Goal: Book appointment/travel/reservation

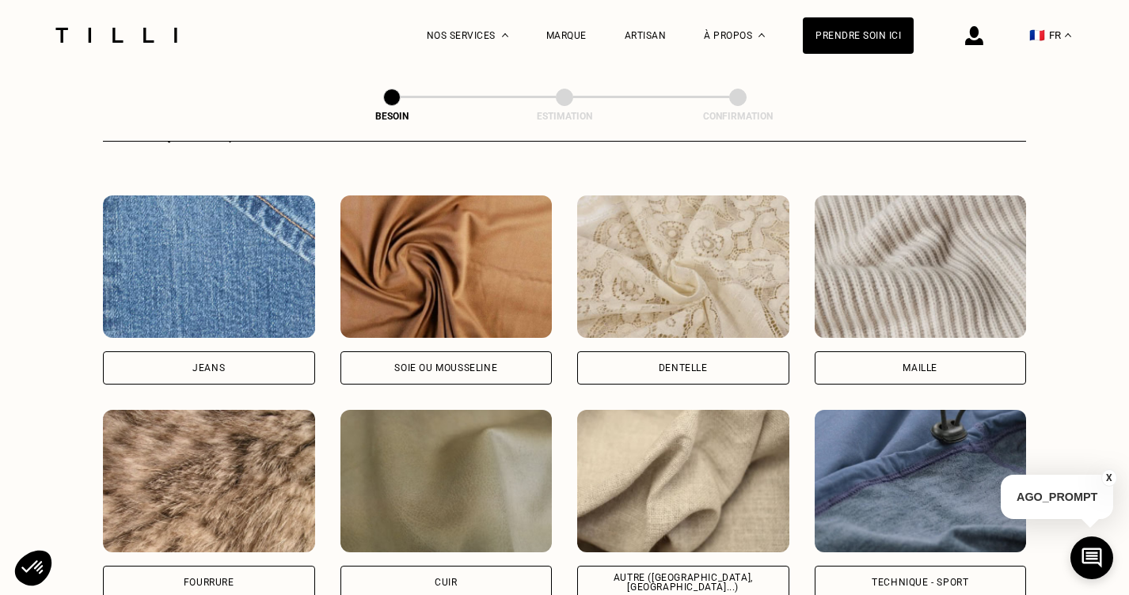
scroll to position [1666, 0]
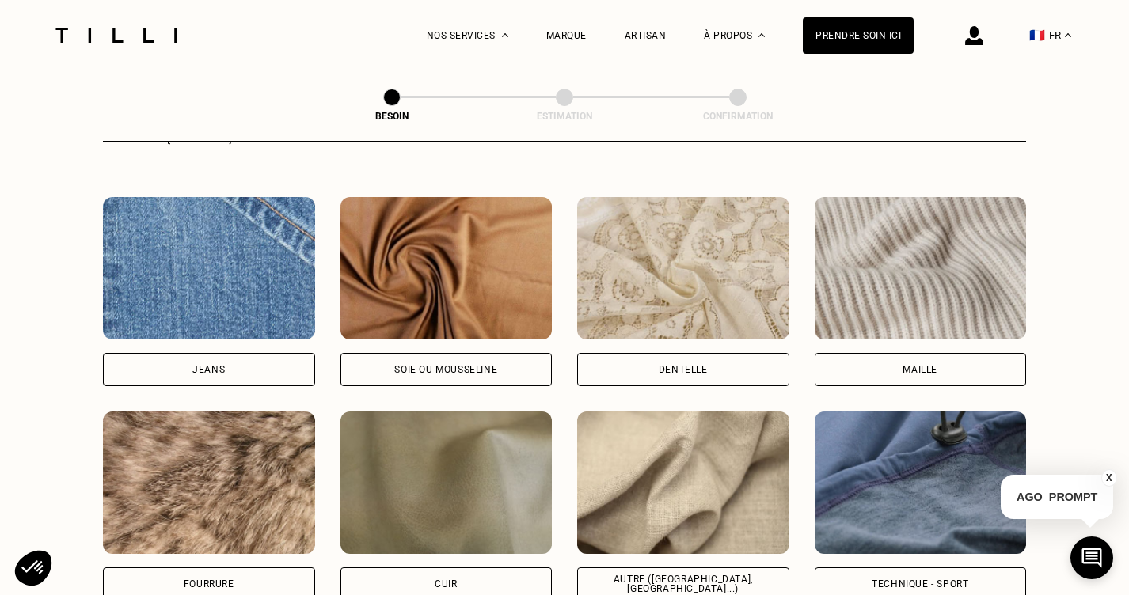
click at [667, 499] on img at bounding box center [683, 483] width 212 height 142
select select "FR"
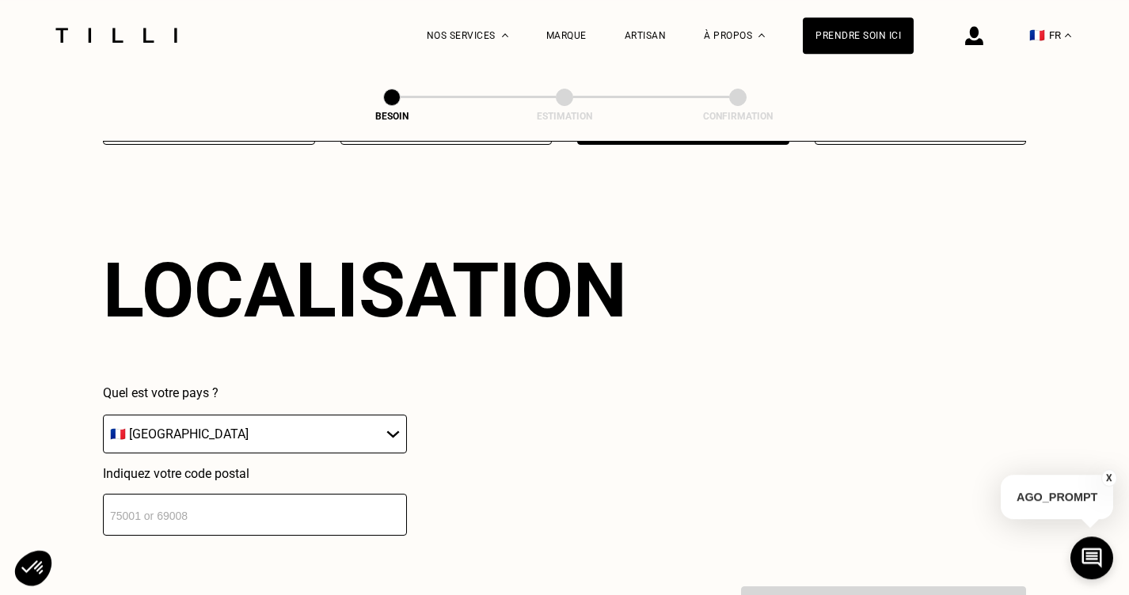
scroll to position [2124, 0]
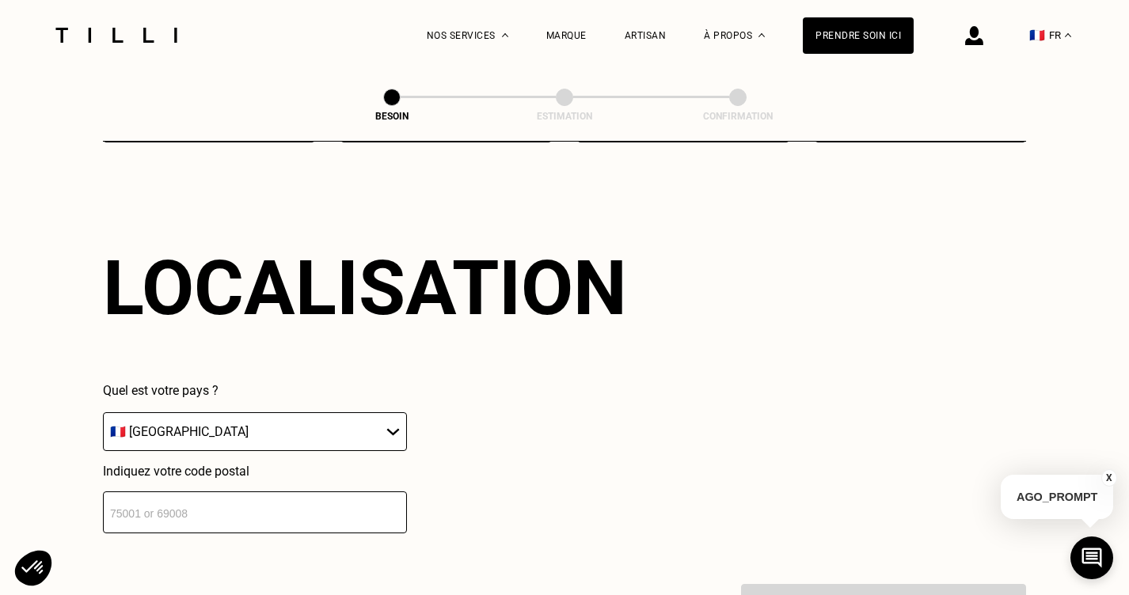
click at [314, 512] on input "number" at bounding box center [255, 512] width 304 height 42
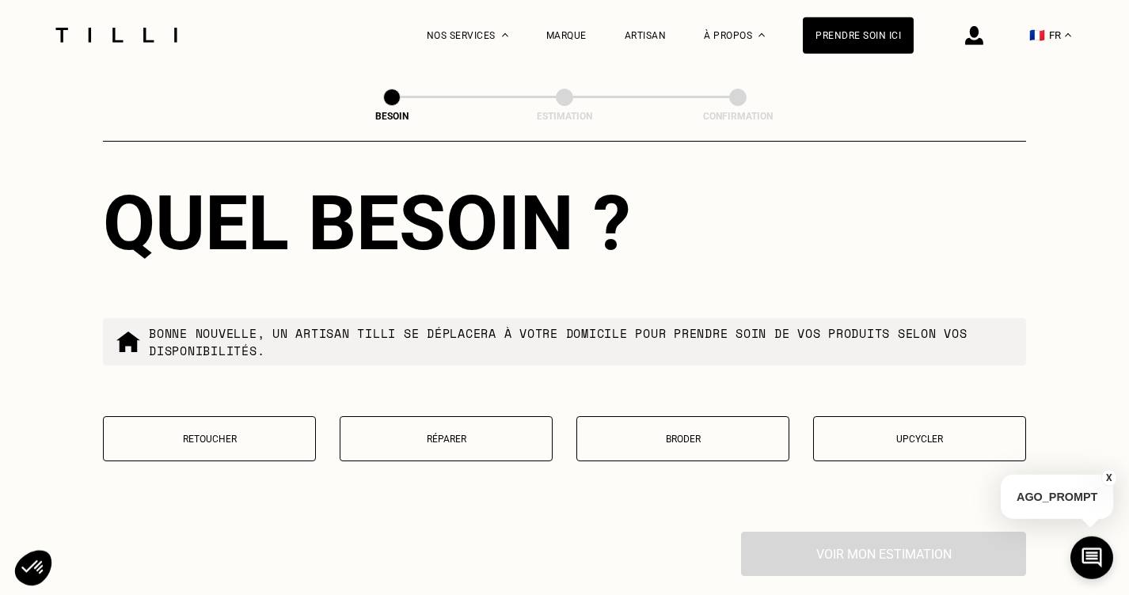
scroll to position [2582, 0]
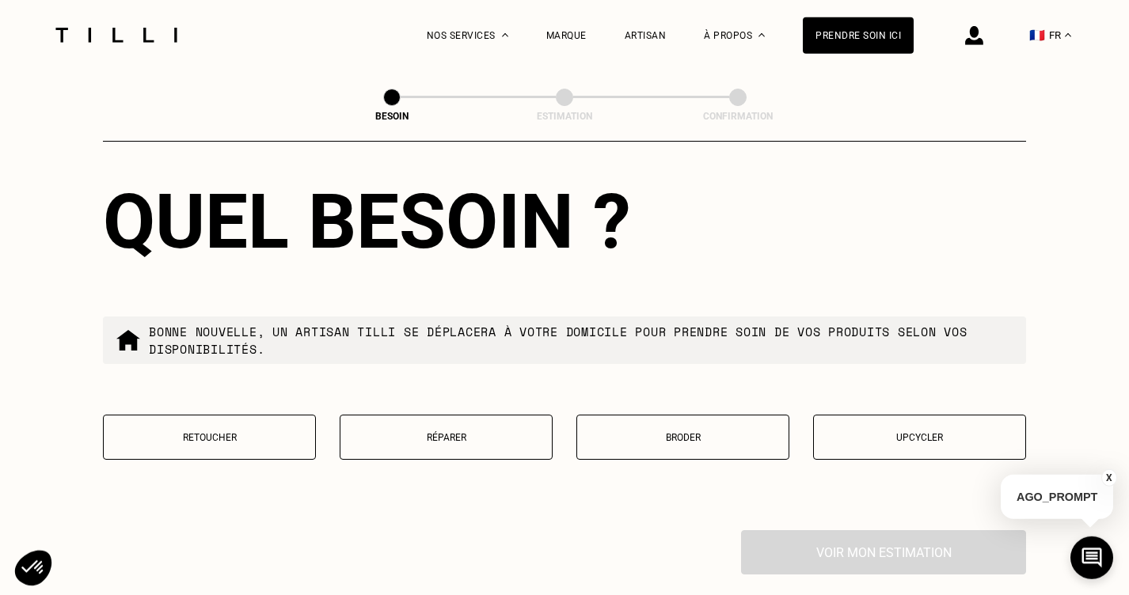
type input "75015"
click at [412, 432] on p "Réparer" at bounding box center [445, 437] width 195 height 11
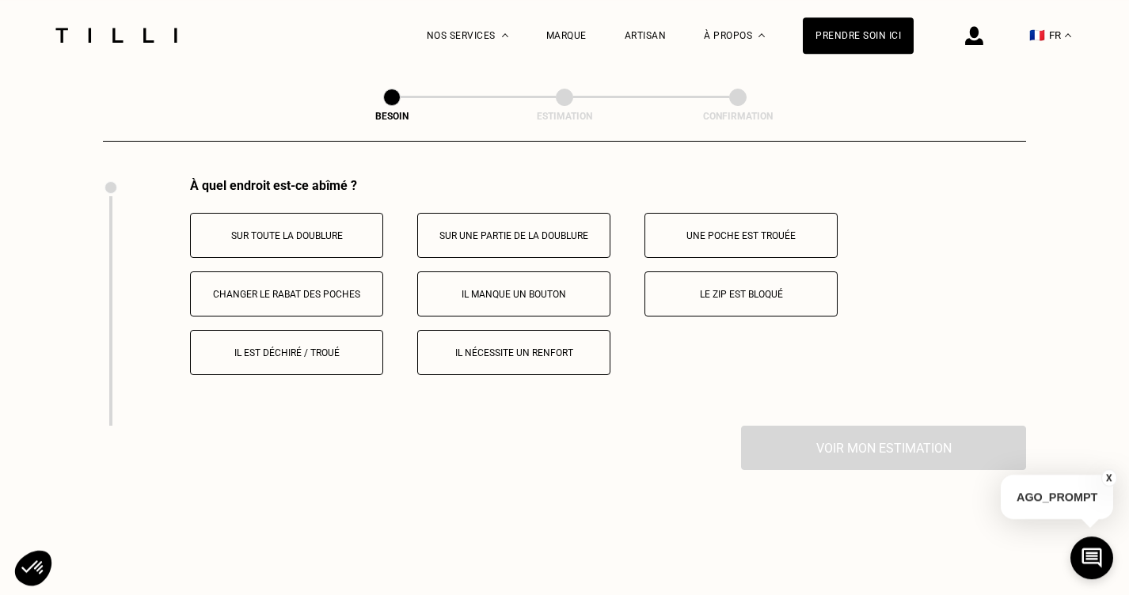
scroll to position [2939, 0]
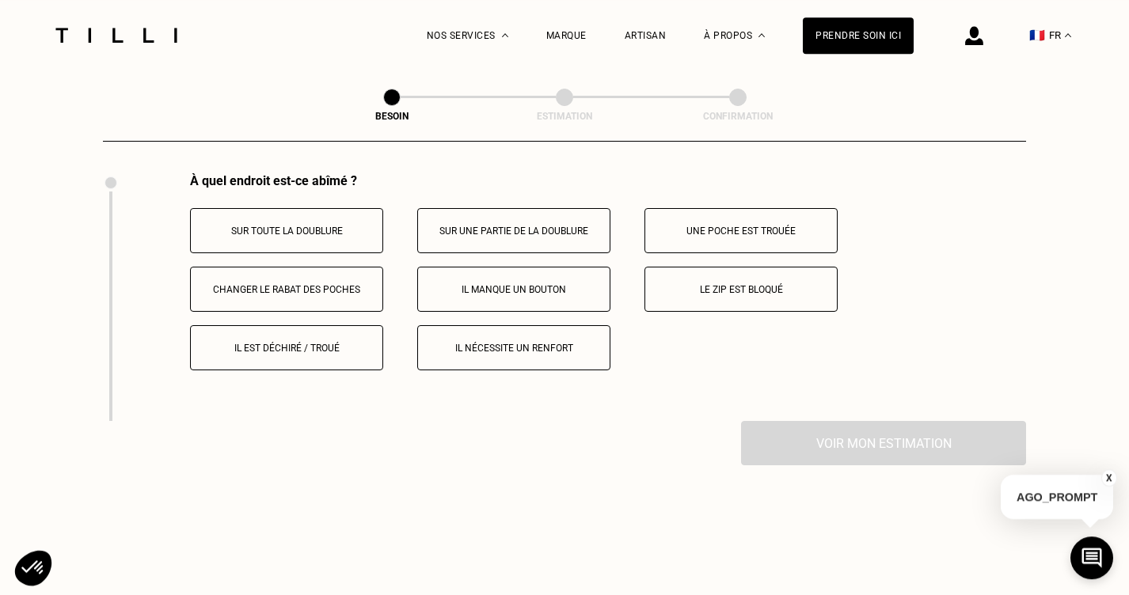
click at [334, 226] on p "Sur toute la doublure" at bounding box center [287, 231] width 176 height 11
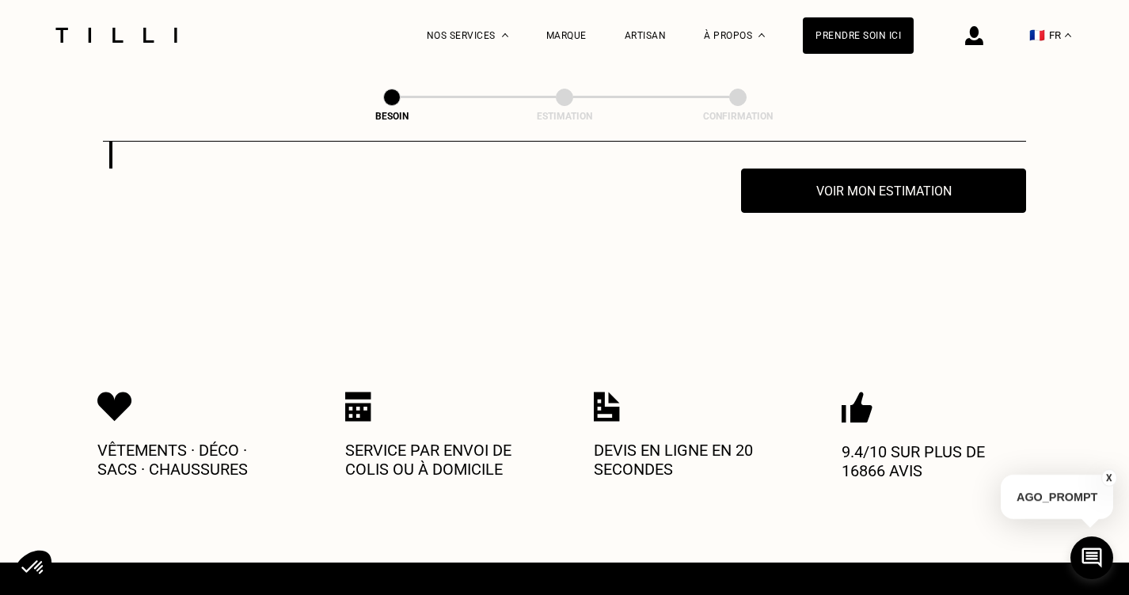
scroll to position [3193, 0]
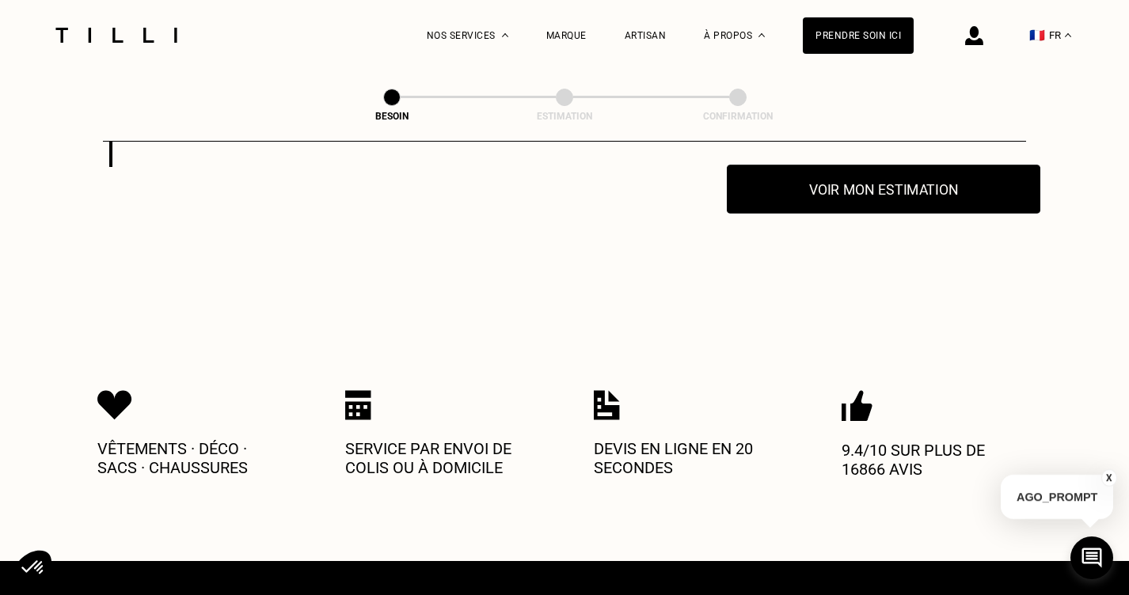
click at [875, 170] on button "Voir mon estimation" at bounding box center [883, 189] width 313 height 49
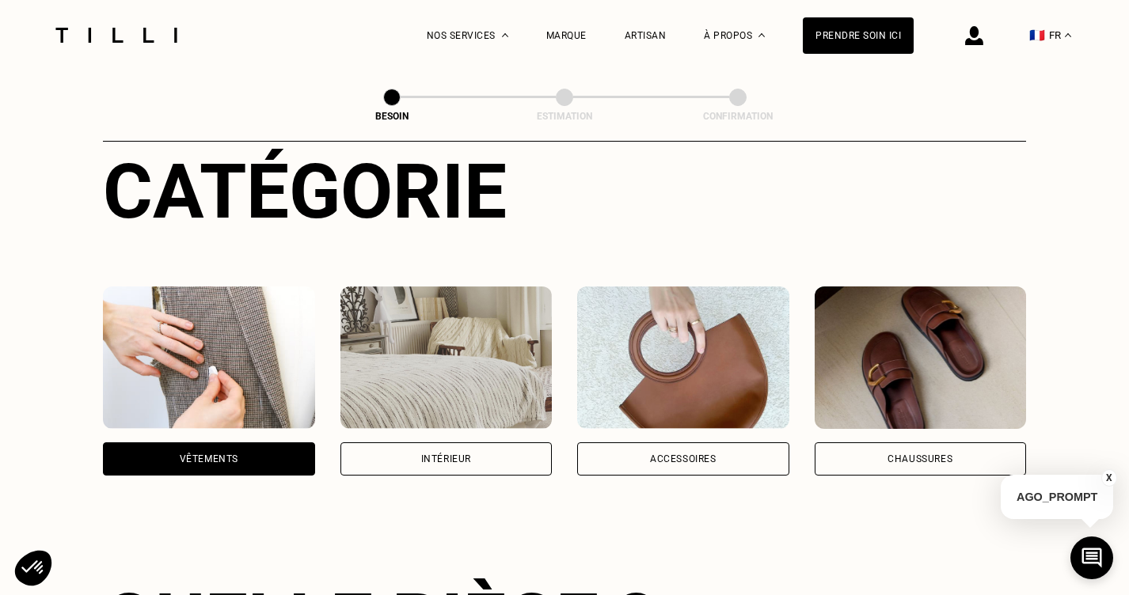
scroll to position [188, 0]
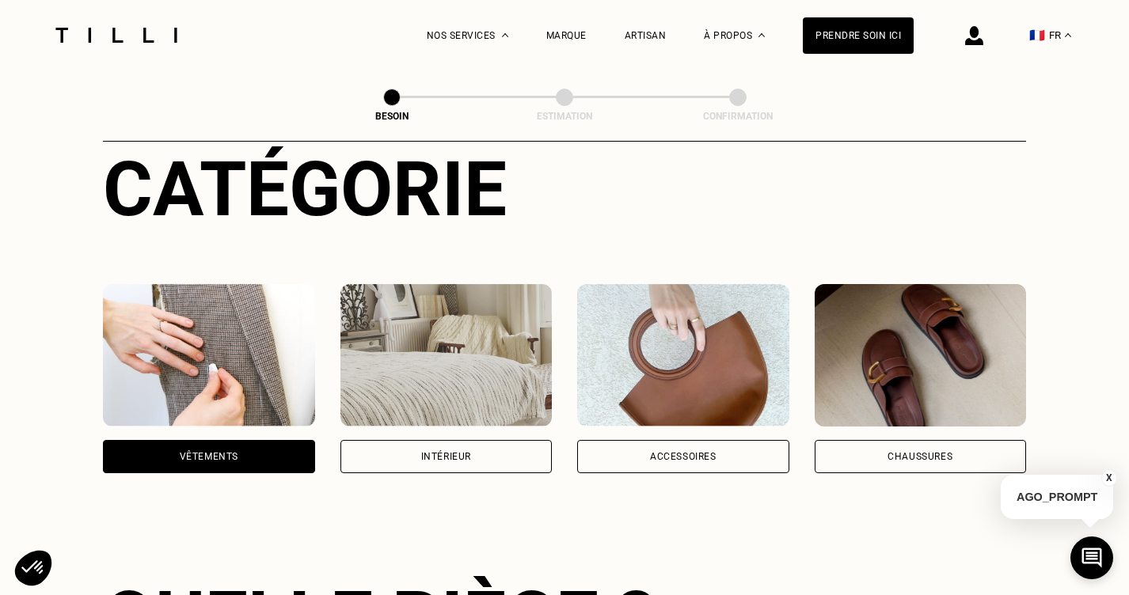
click at [177, 315] on img at bounding box center [209, 355] width 212 height 142
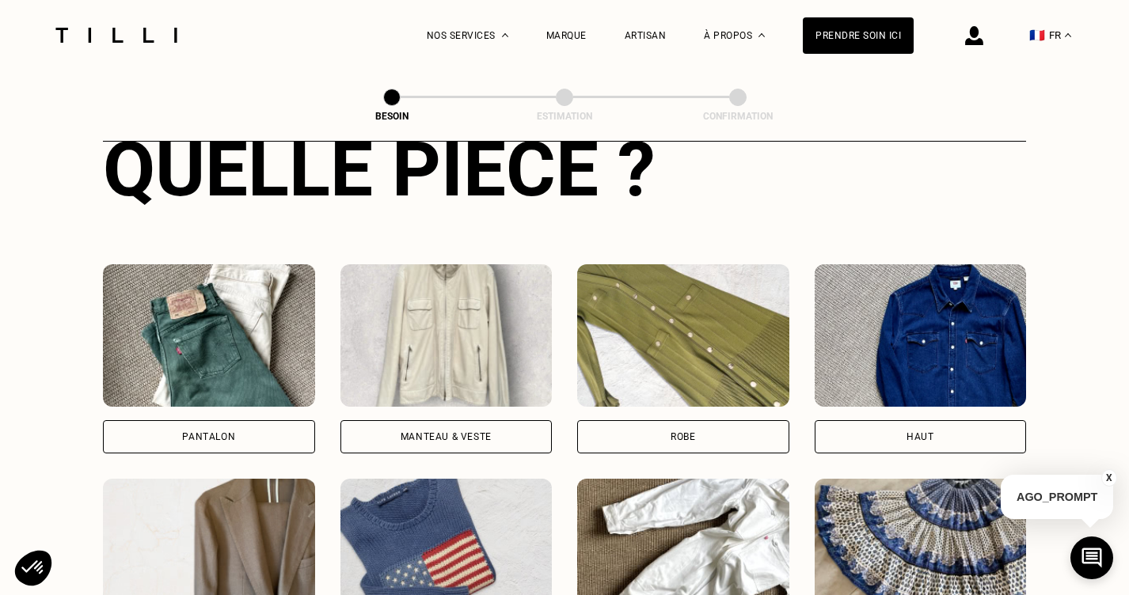
scroll to position [639, 0]
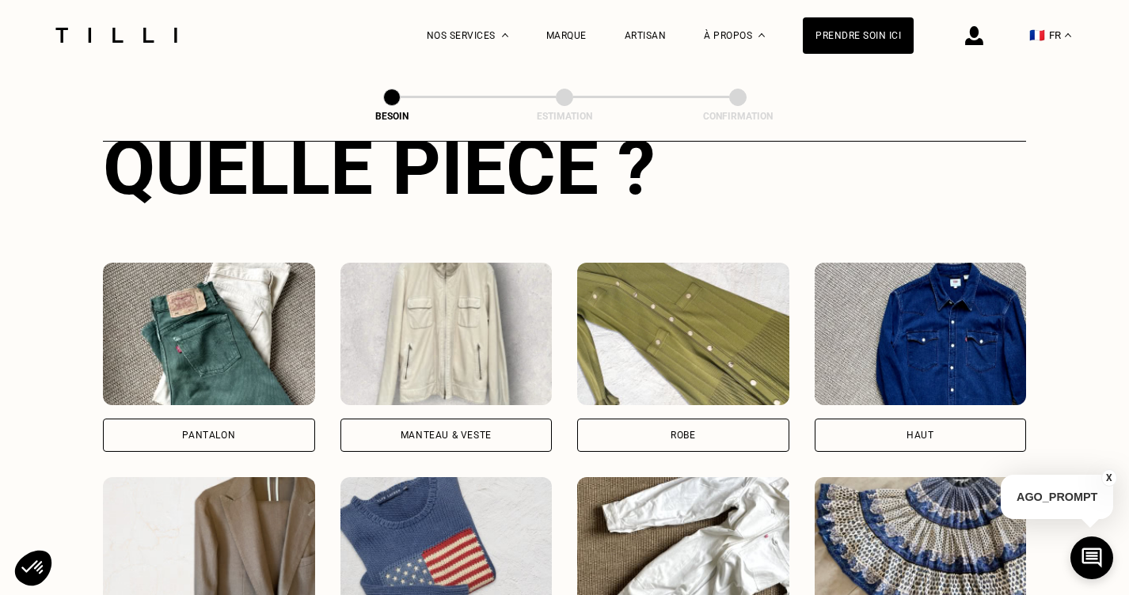
click at [205, 332] on img at bounding box center [209, 334] width 212 height 142
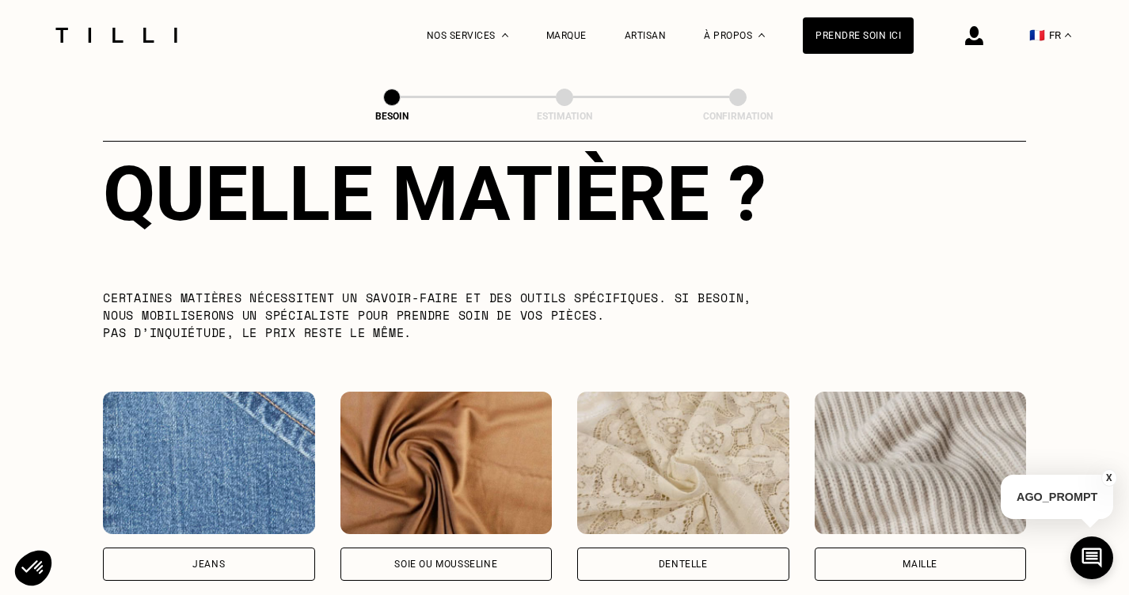
scroll to position [1531, 0]
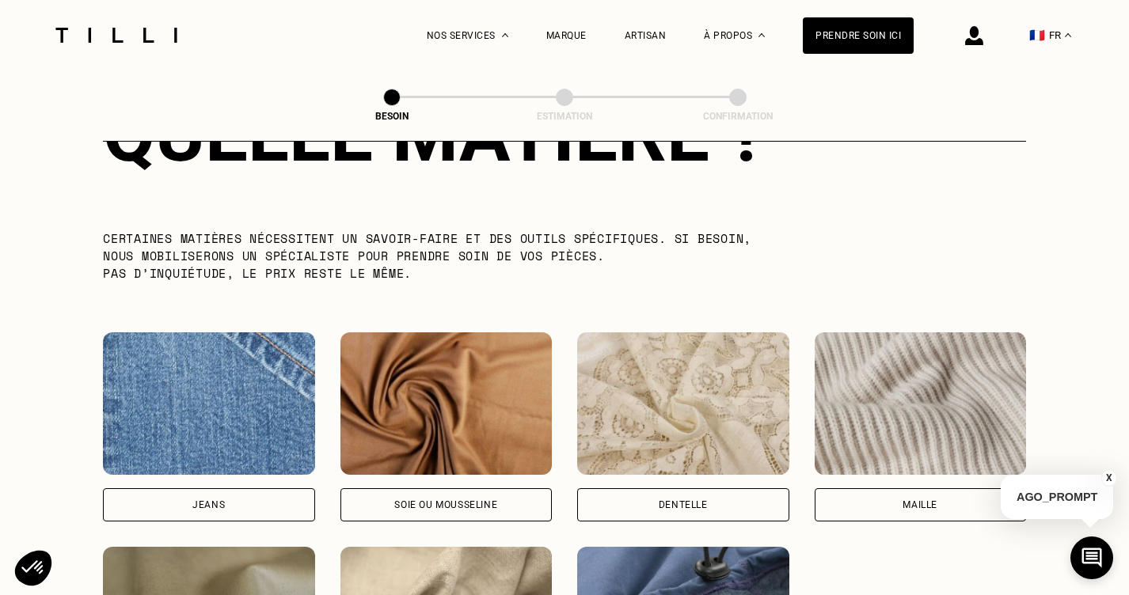
click at [216, 366] on img at bounding box center [209, 403] width 212 height 142
select select "FR"
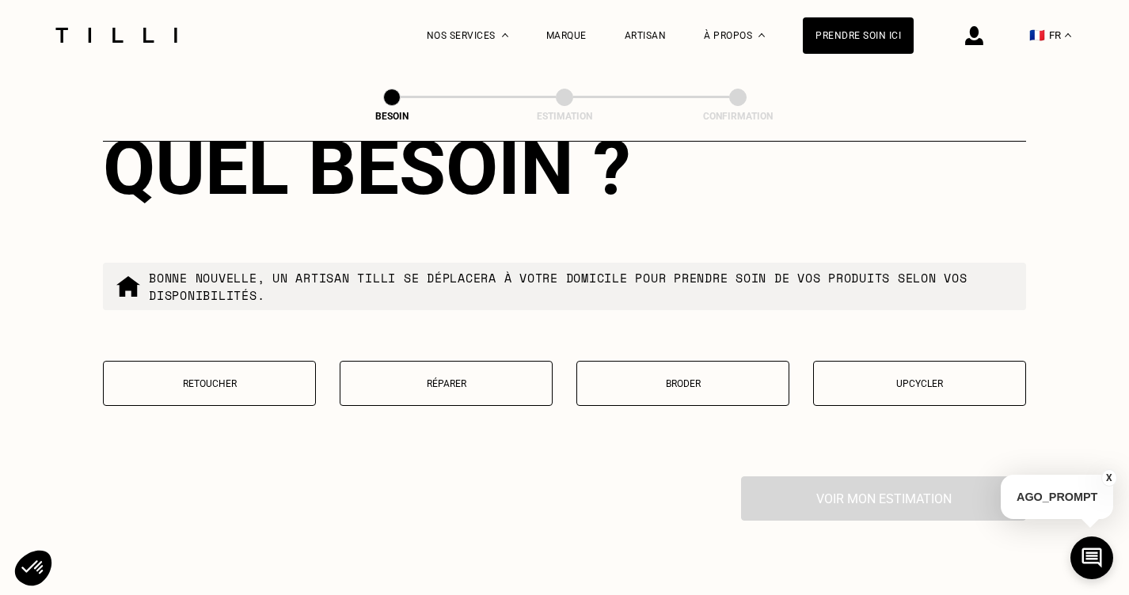
scroll to position [2642, 0]
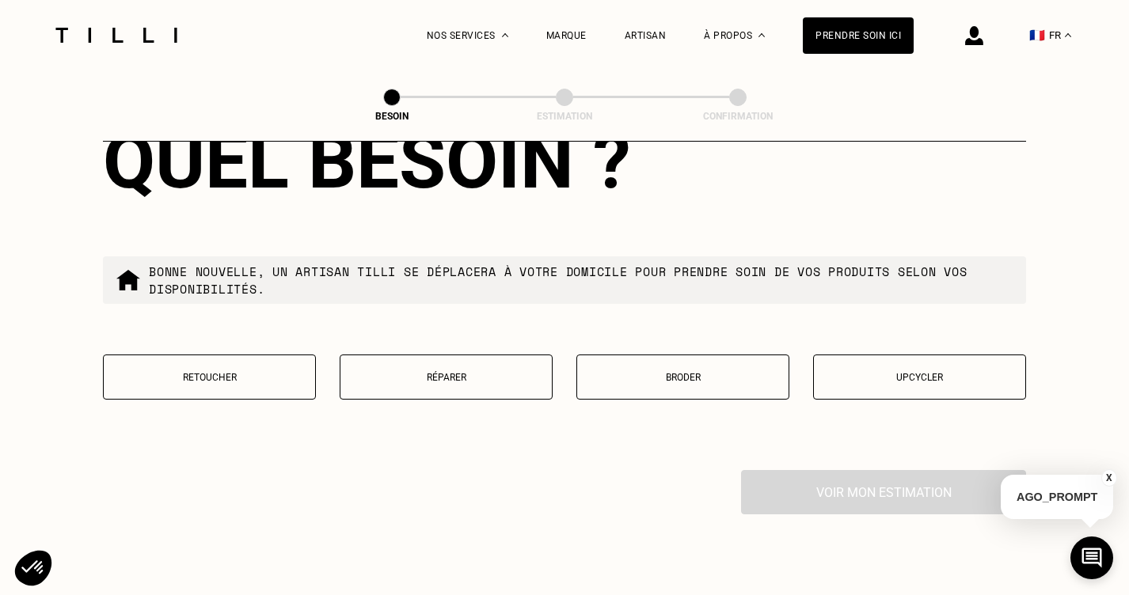
click at [226, 372] on p "Retoucher" at bounding box center [209, 377] width 195 height 11
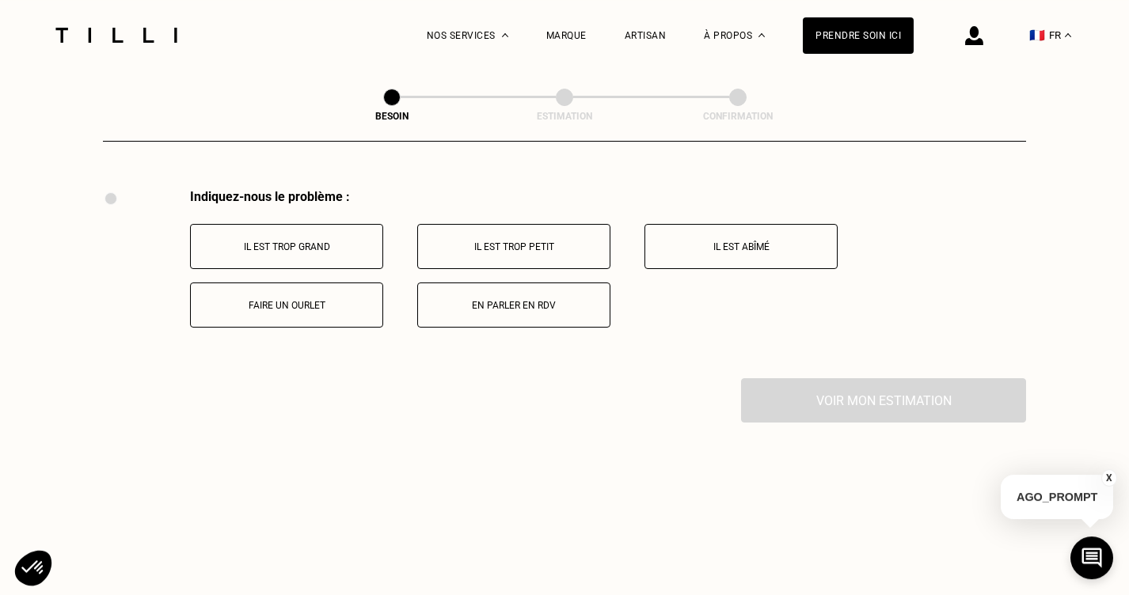
scroll to position [2924, 0]
click at [256, 299] on p "Faire un ourlet" at bounding box center [287, 304] width 176 height 11
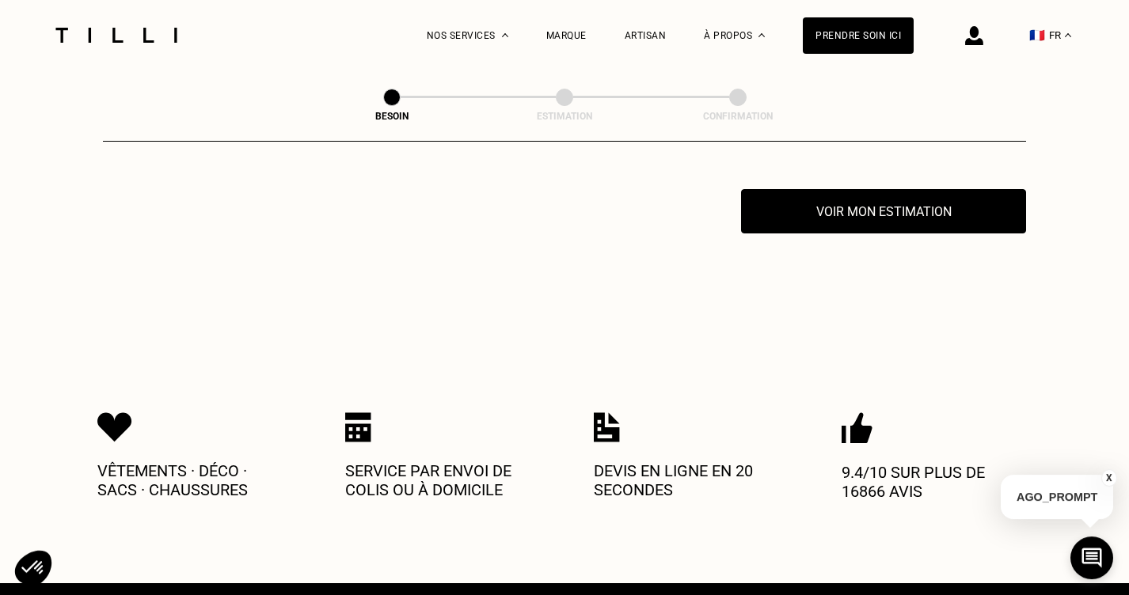
scroll to position [3113, 0]
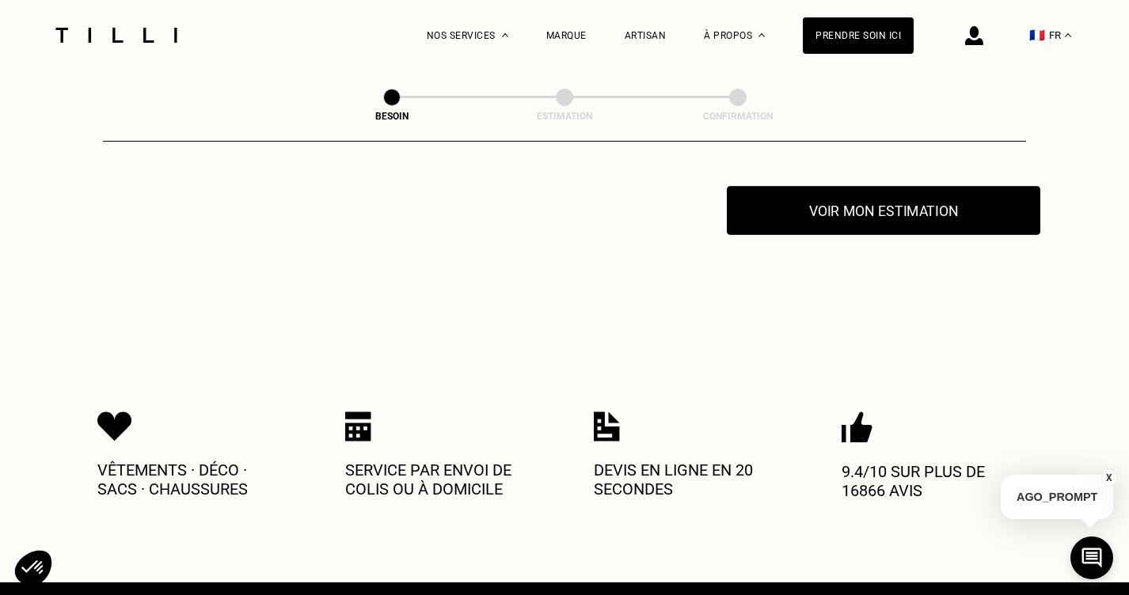
click at [830, 209] on button "Voir mon estimation" at bounding box center [883, 210] width 313 height 49
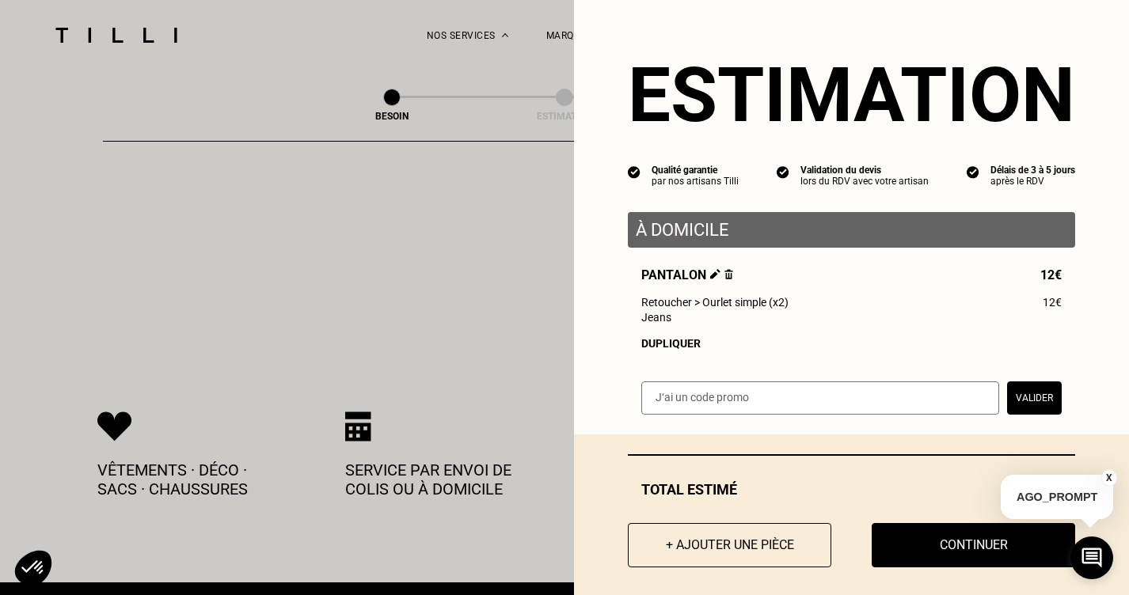
scroll to position [15, 0]
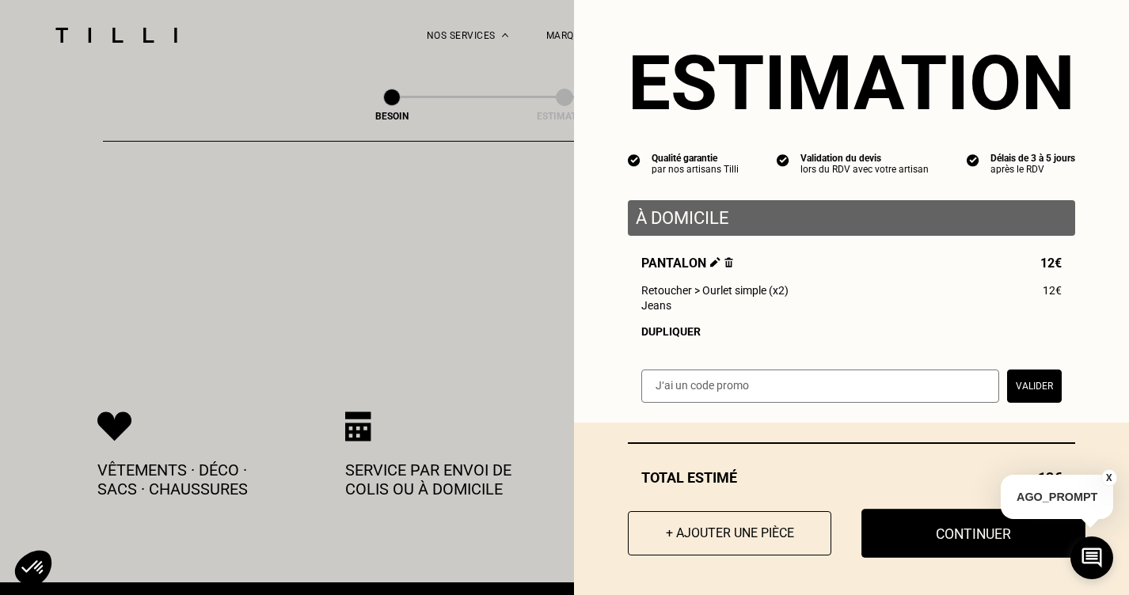
click at [963, 522] on button "Continuer" at bounding box center [973, 533] width 224 height 49
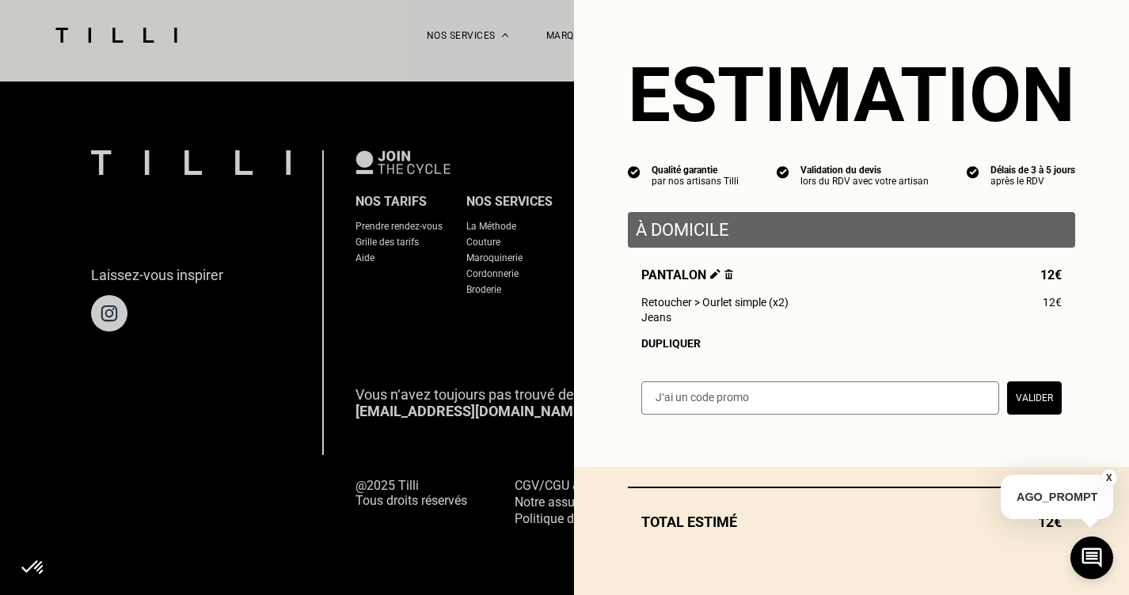
scroll to position [1007, 0]
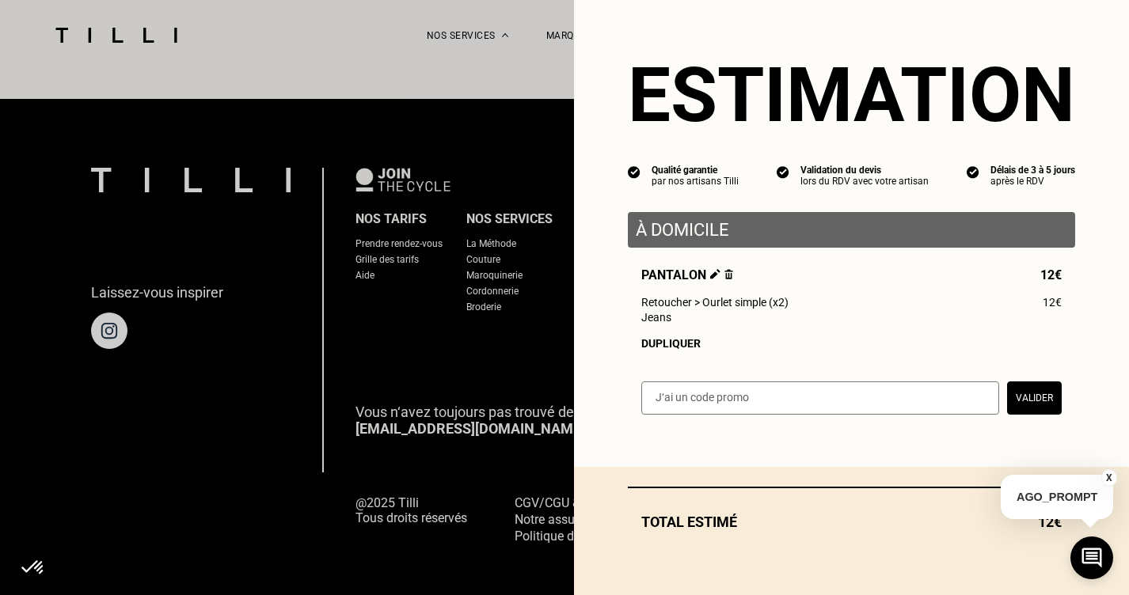
select select "FR"
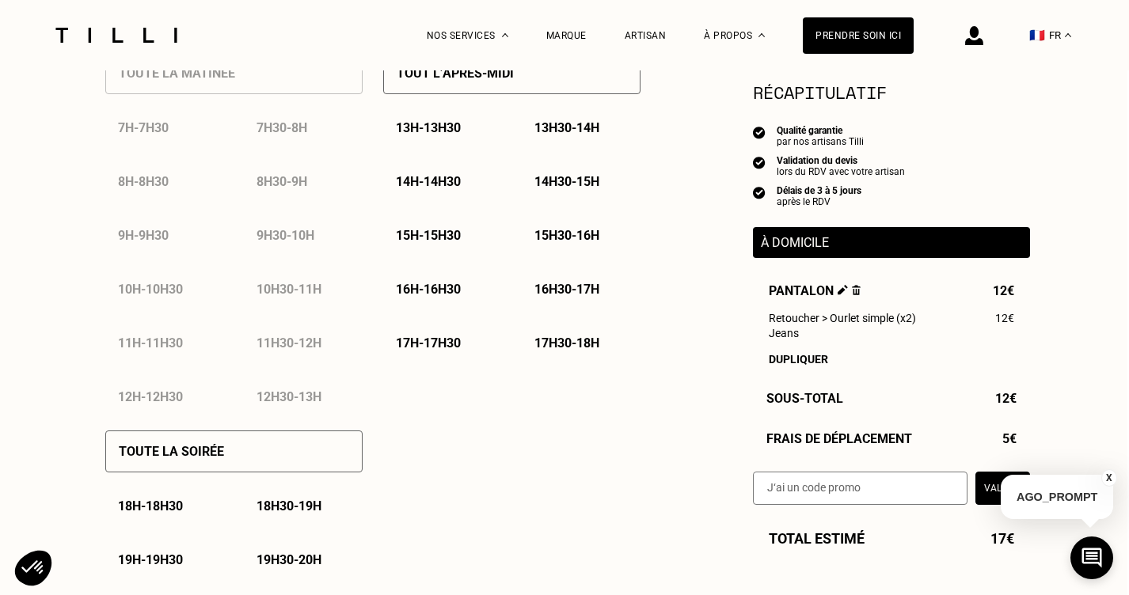
scroll to position [809, 2]
